Goal: Find specific page/section: Find specific page/section

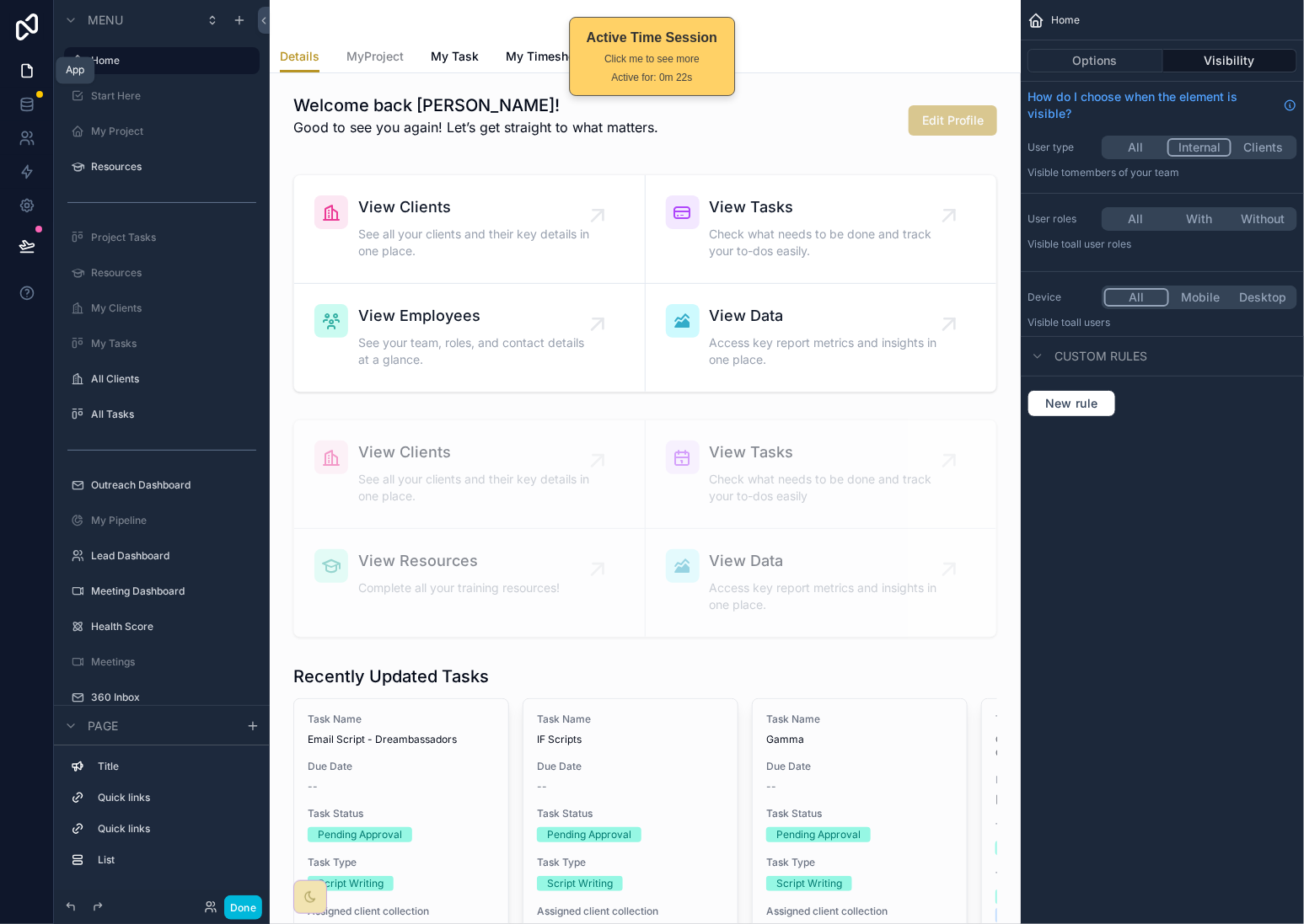
click at [20, 63] on icon at bounding box center [27, 71] width 17 height 16
click at [27, 71] on icon at bounding box center [27, 71] width 17 height 16
click at [22, 110] on icon at bounding box center [27, 104] width 17 height 16
